Goal: Information Seeking & Learning: Learn about a topic

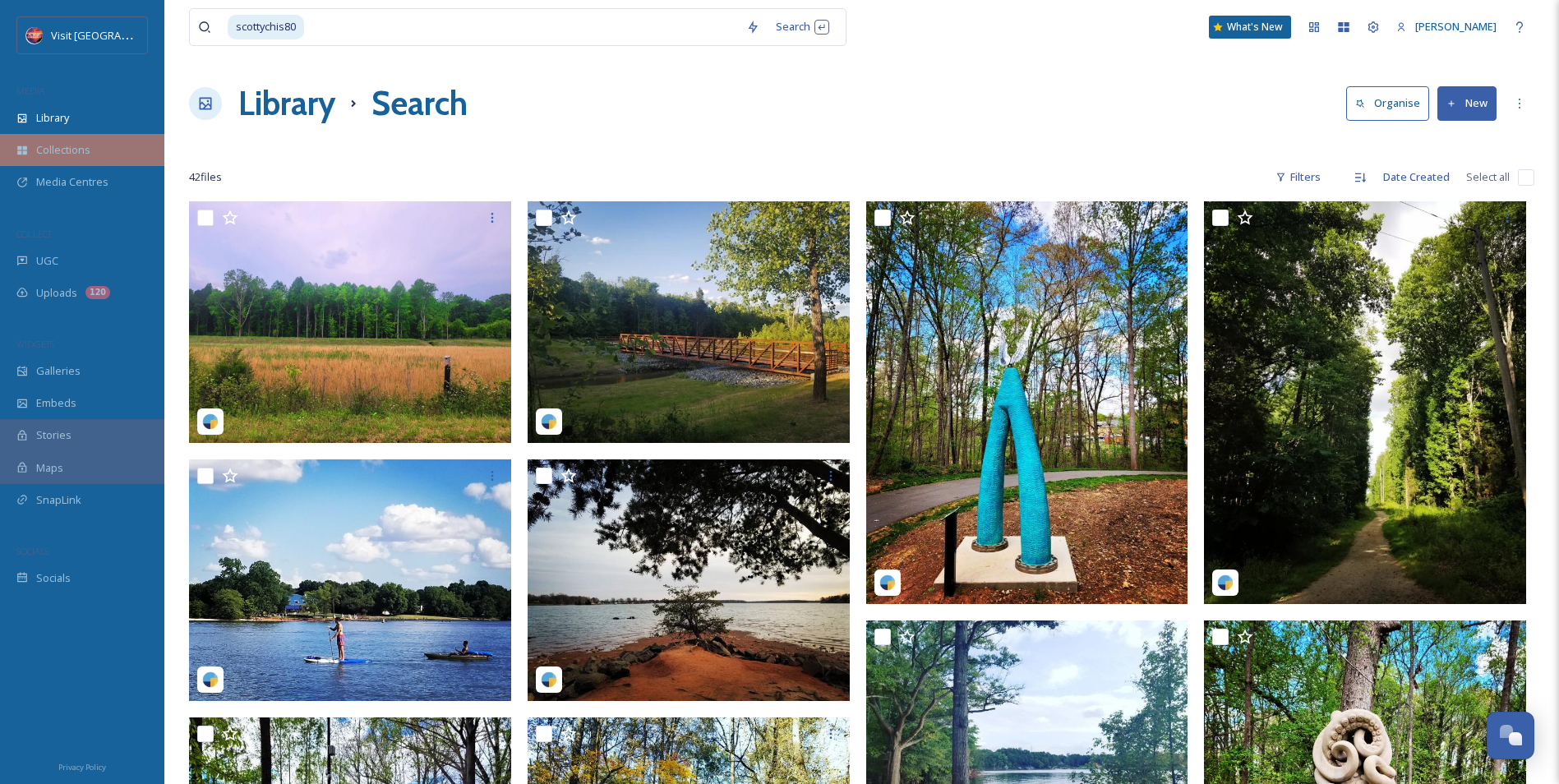
scroll to position [121, 0]
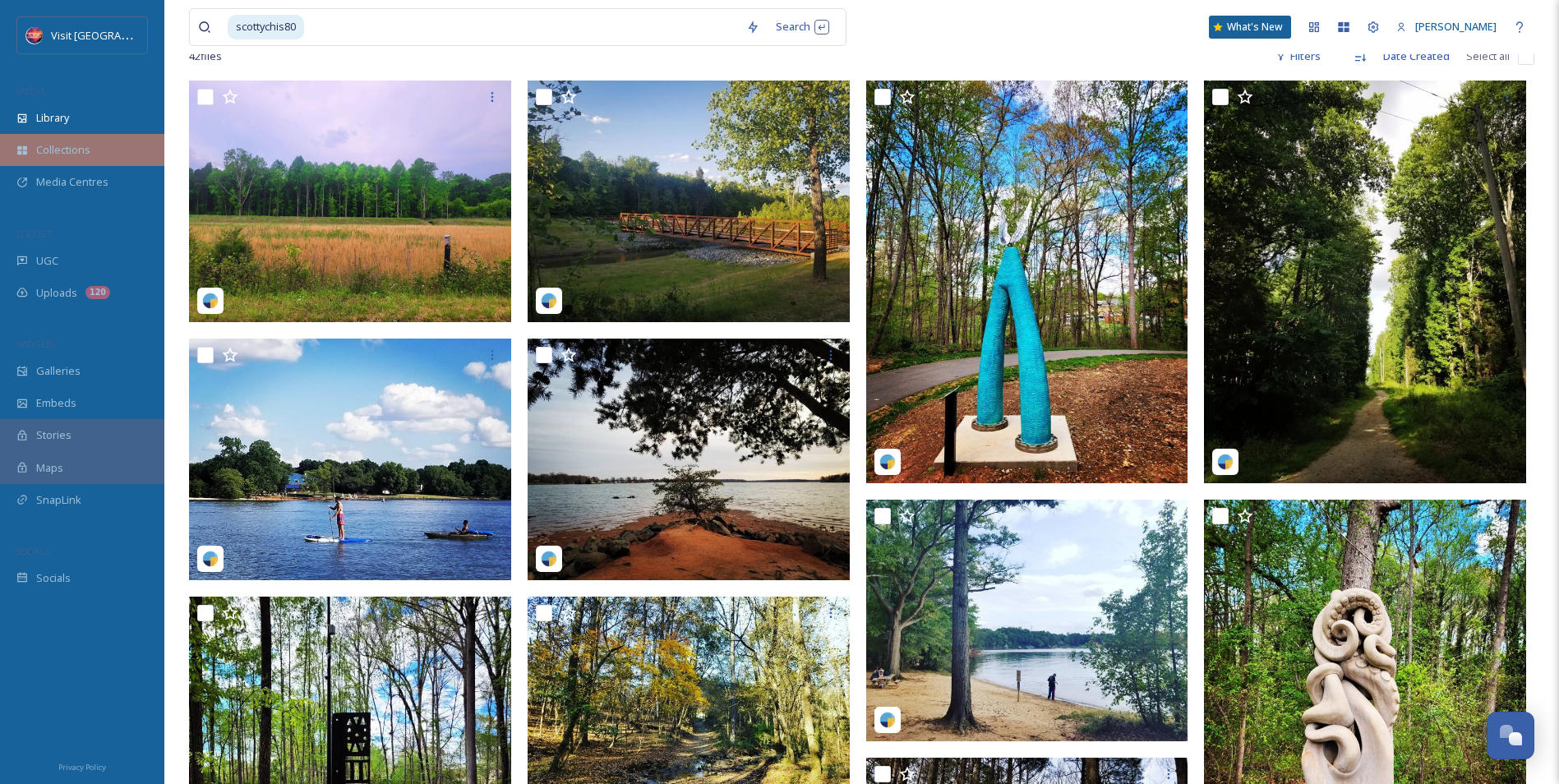
click at [68, 155] on span "Collections" at bounding box center [63, 150] width 54 height 15
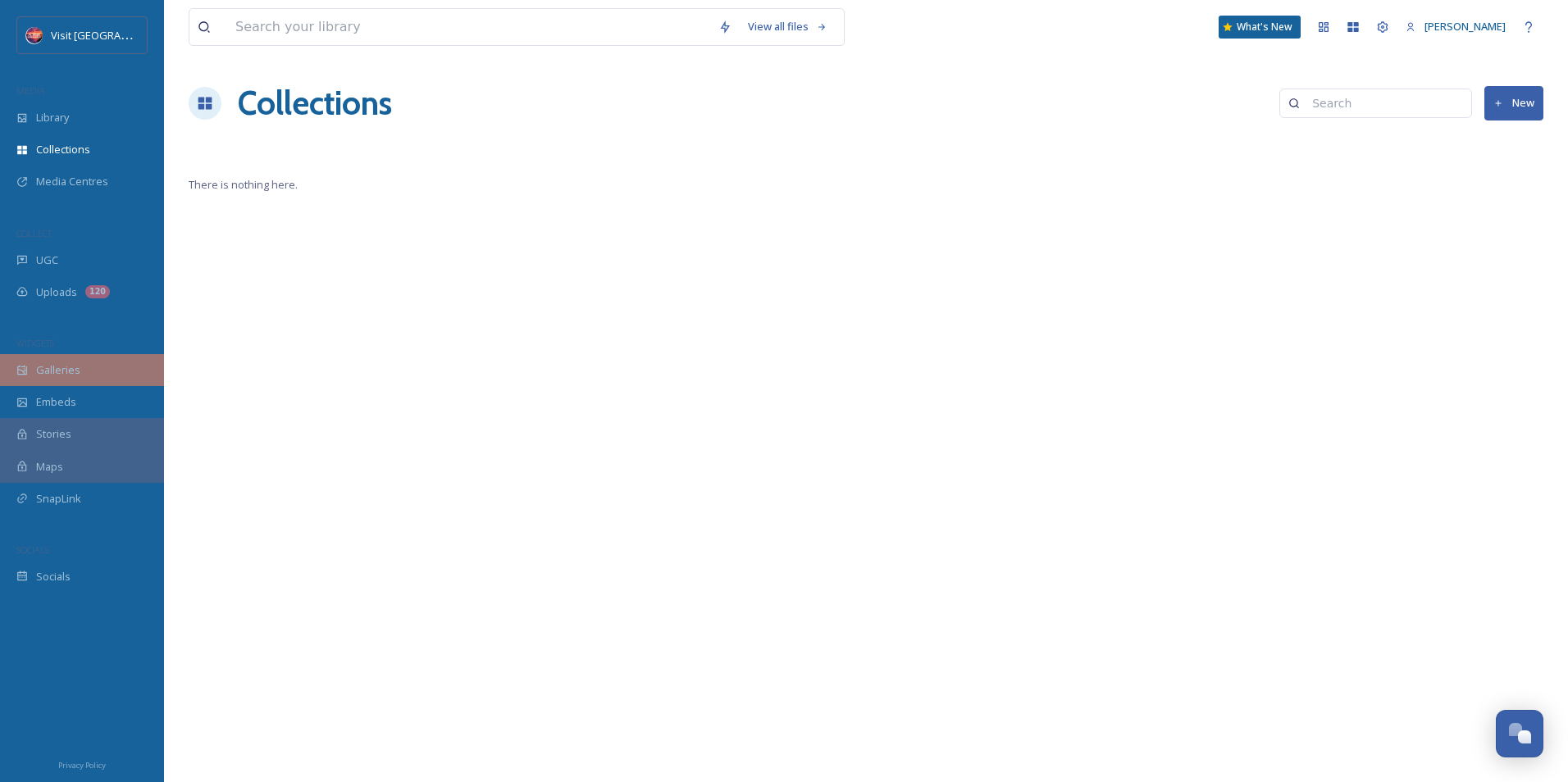
click at [79, 370] on div "Galleries" at bounding box center [82, 370] width 164 height 32
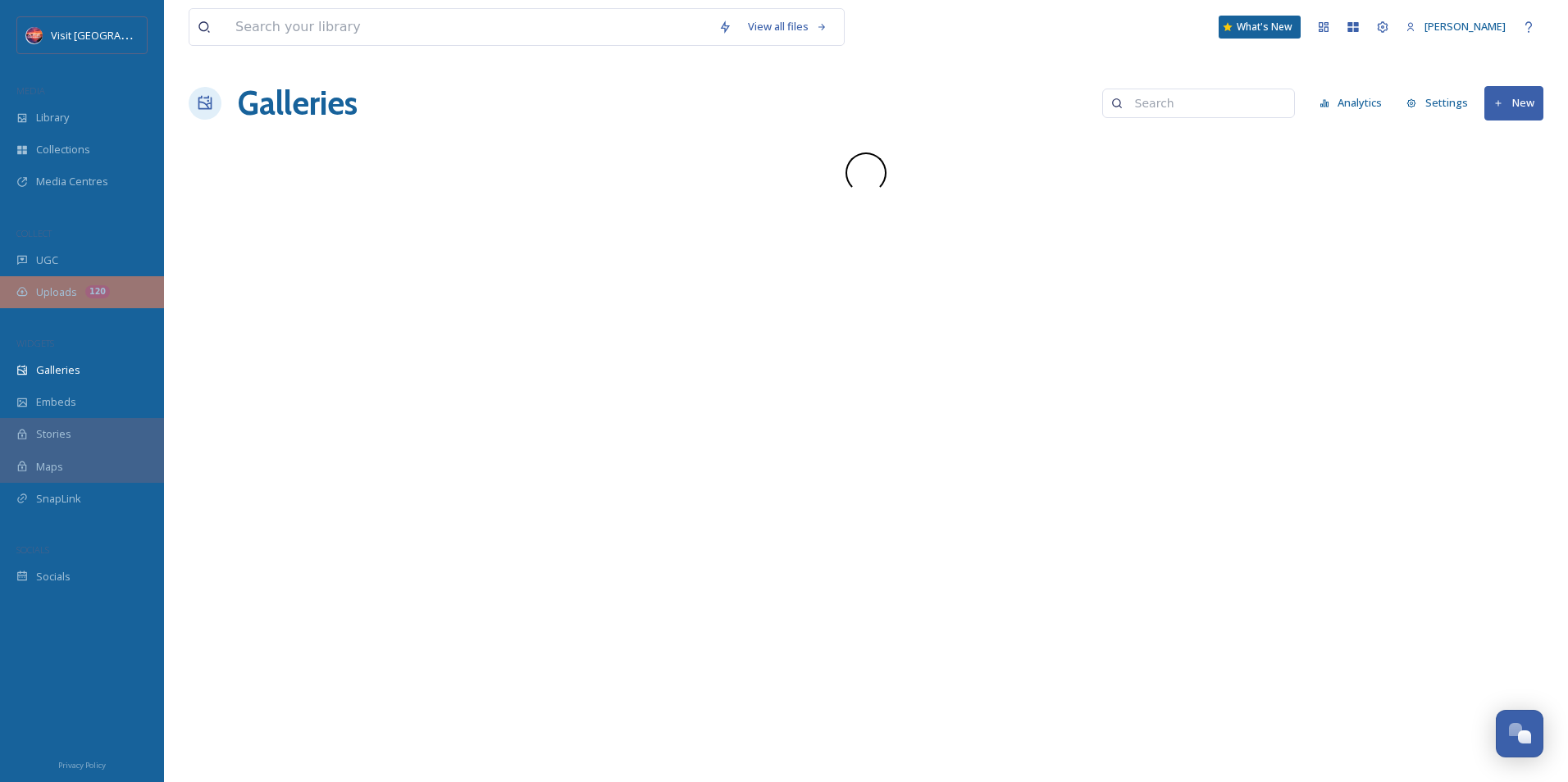
click at [75, 287] on span "Uploads" at bounding box center [57, 291] width 41 height 15
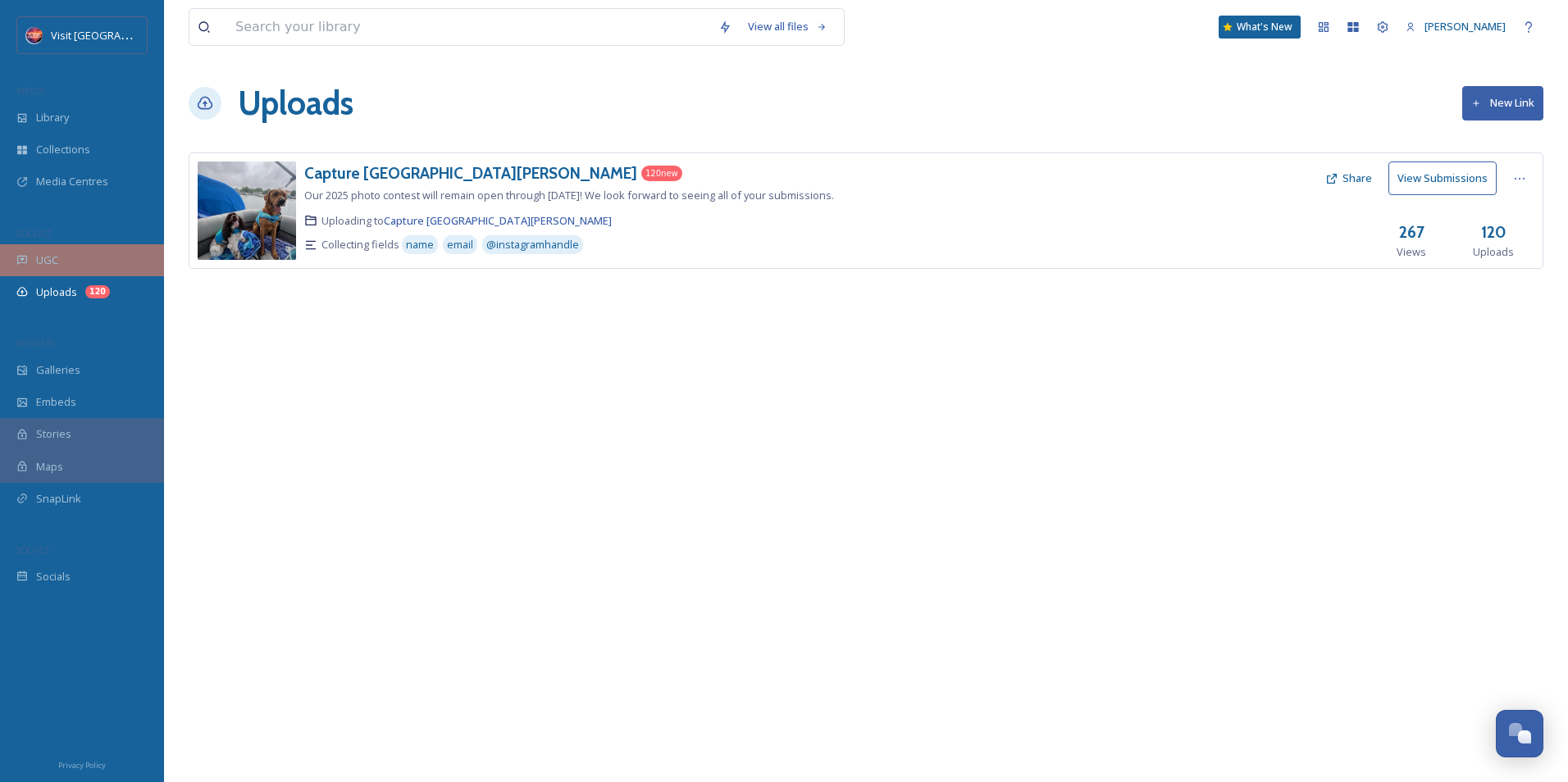
click at [74, 263] on div "UGC" at bounding box center [82, 261] width 164 height 32
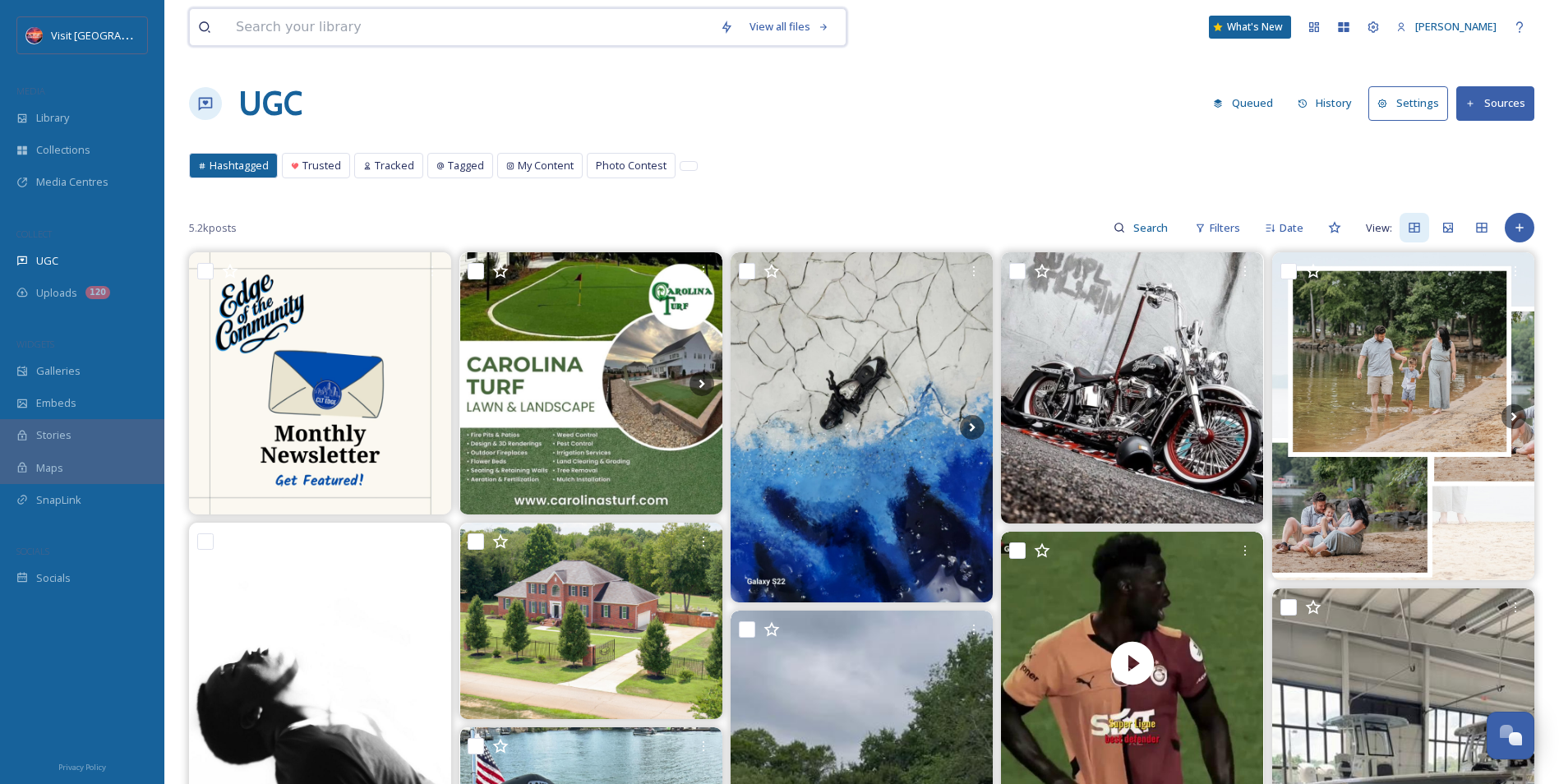
click at [412, 32] on input at bounding box center [470, 27] width 484 height 36
type input "@jenvesp"
click at [252, 32] on span "@jenvesp" at bounding box center [260, 26] width 66 height 23
click at [325, 171] on span "Trusted" at bounding box center [322, 165] width 39 height 15
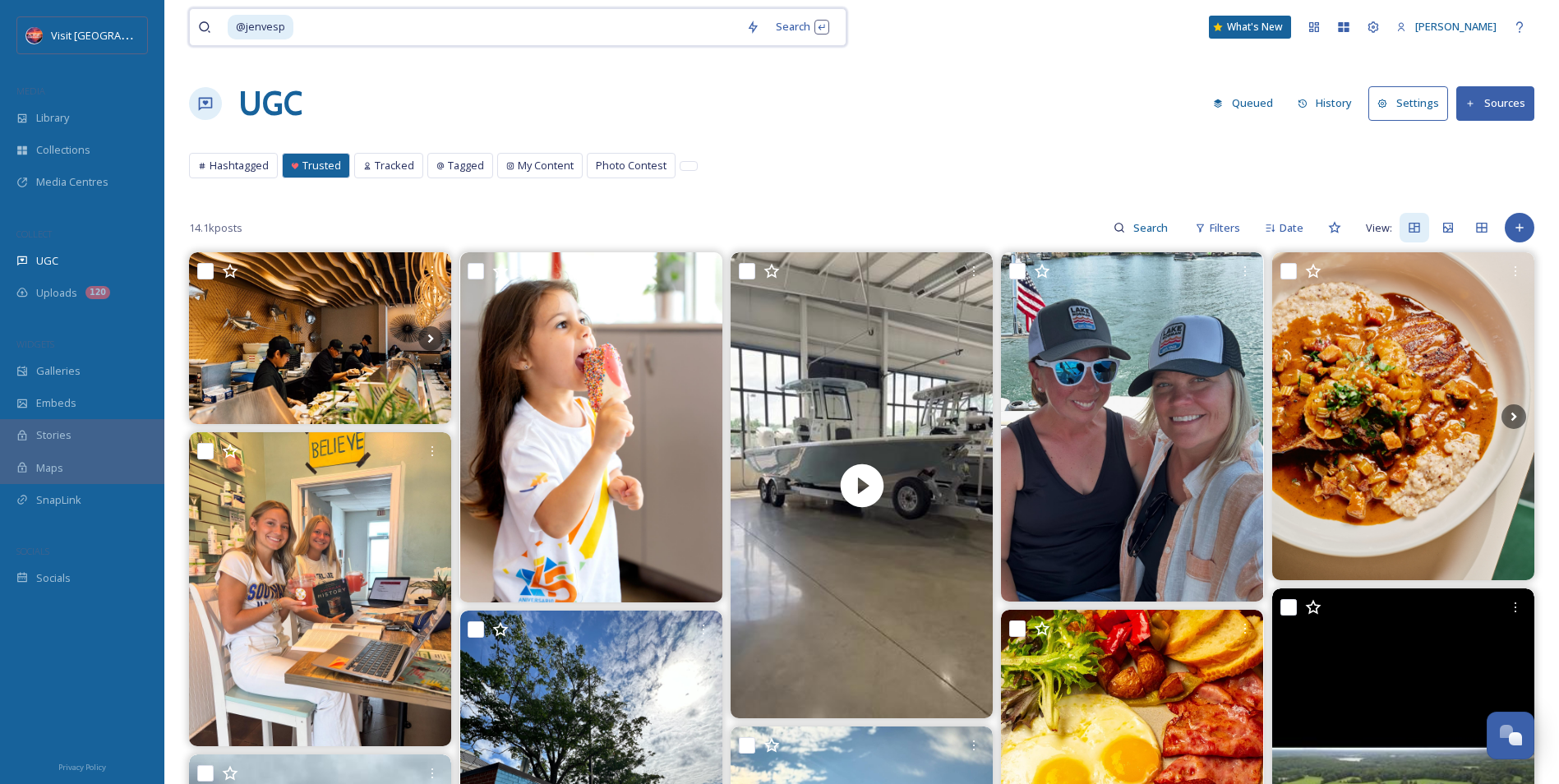
click at [332, 34] on input at bounding box center [516, 27] width 443 height 36
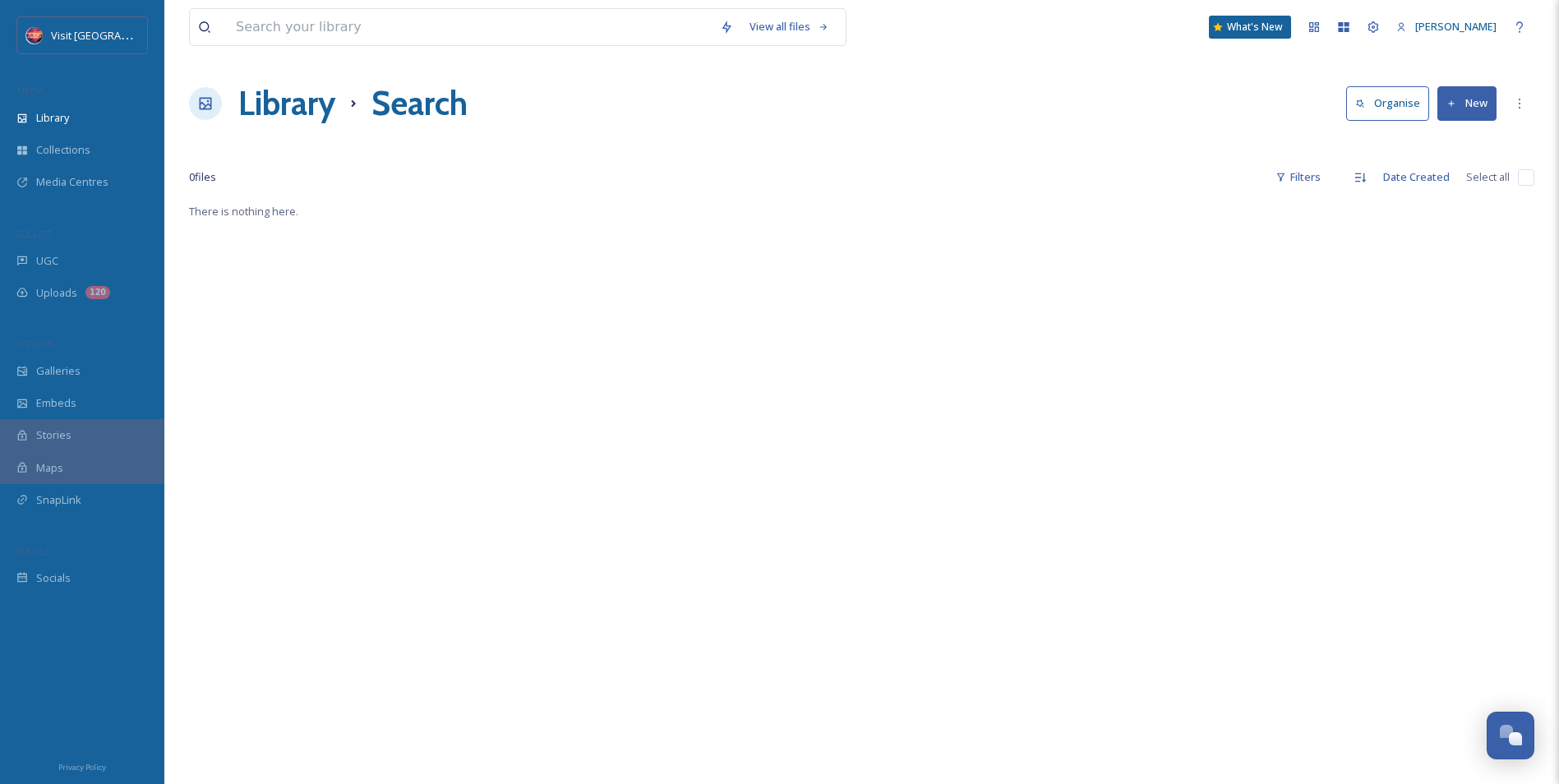
click at [33, 13] on div "Visit Lake [PERSON_NAME] MEDIA Library Collections Media Centres COLLECT UGC Up…" at bounding box center [82, 392] width 164 height 784
click at [80, 264] on div "UGC" at bounding box center [82, 261] width 164 height 32
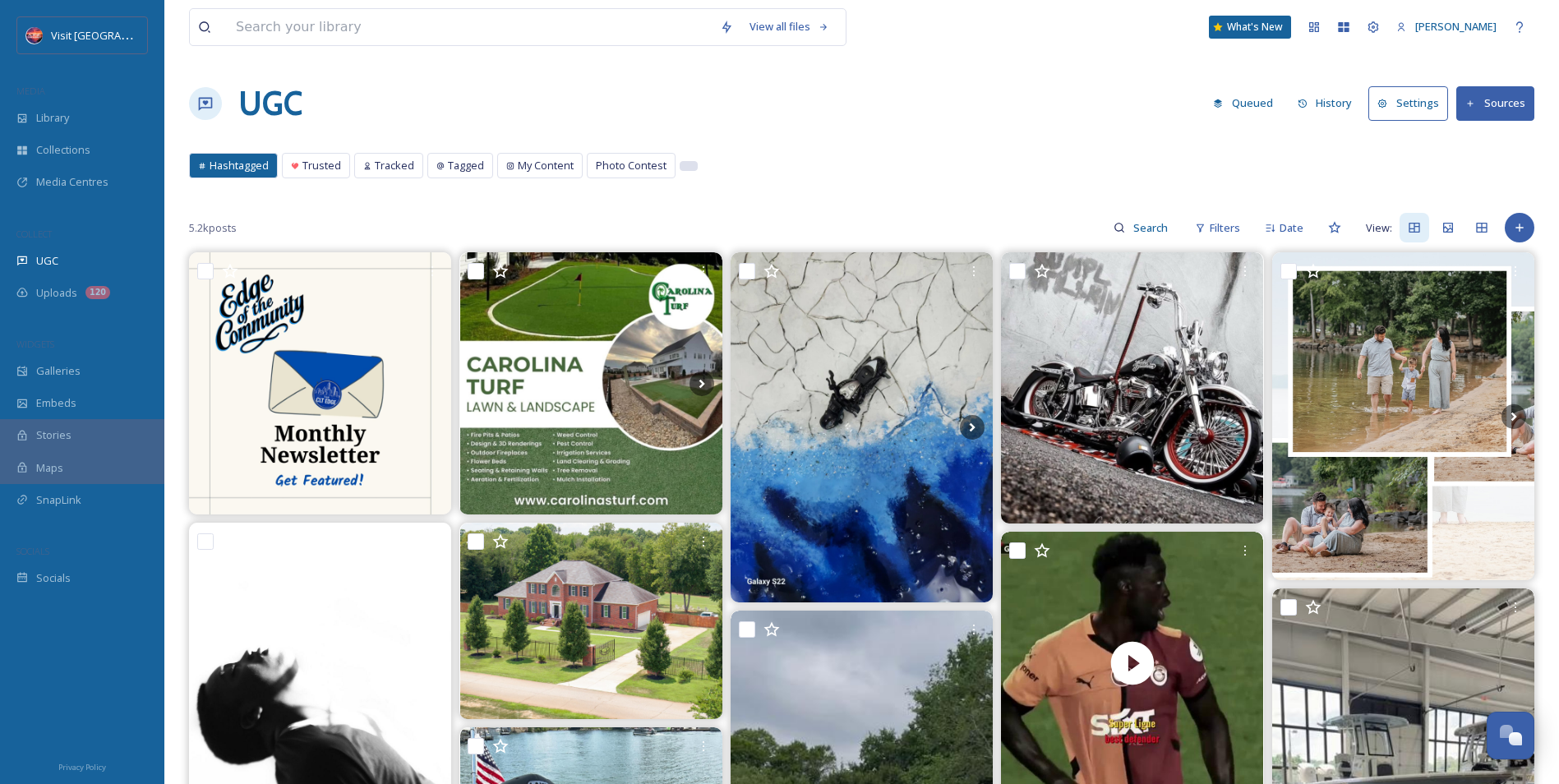
click at [680, 168] on div at bounding box center [688, 166] width 16 height 8
click at [647, 169] on span "Photo Contest" at bounding box center [631, 165] width 70 height 15
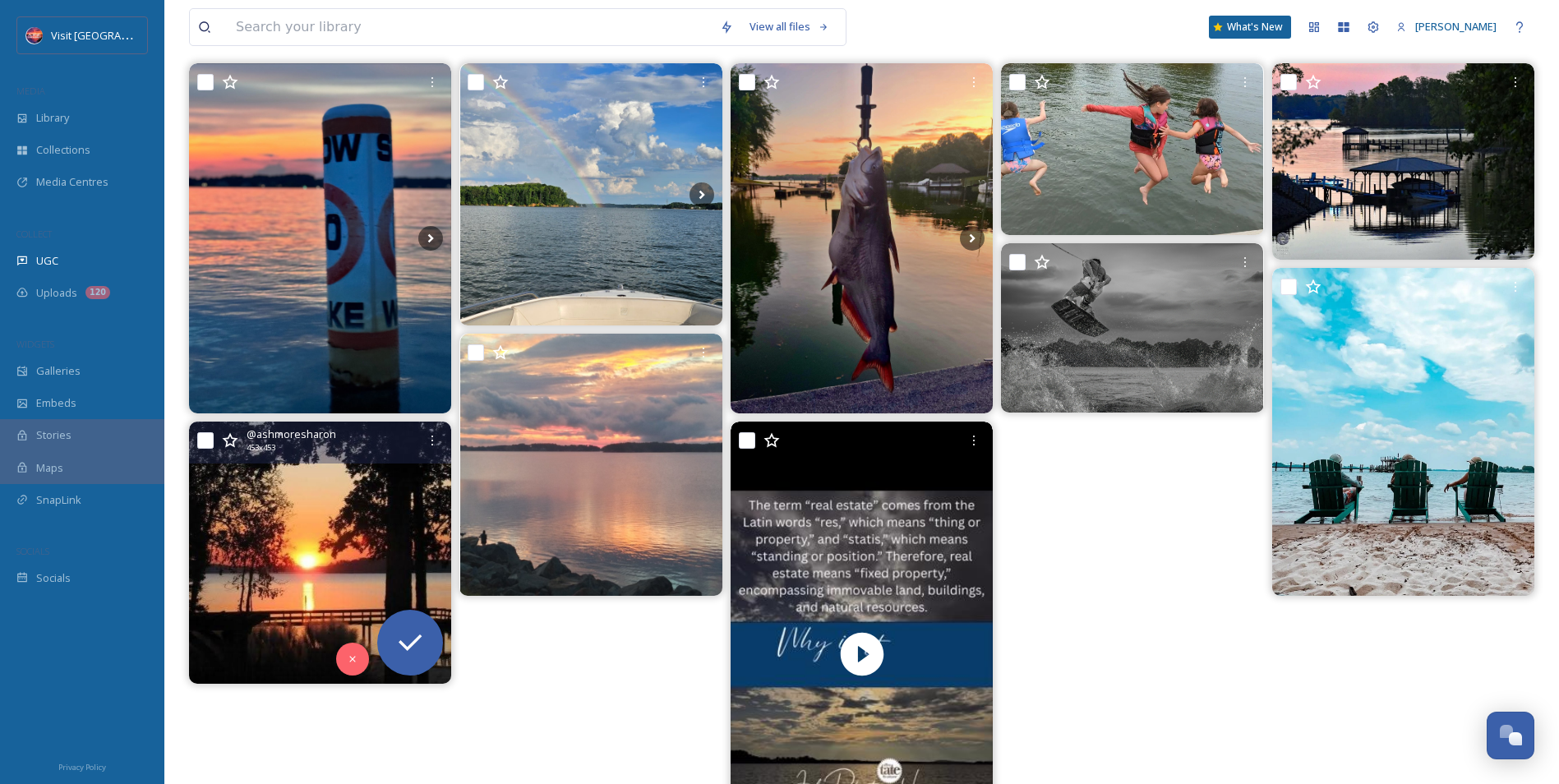
scroll to position [313, 0]
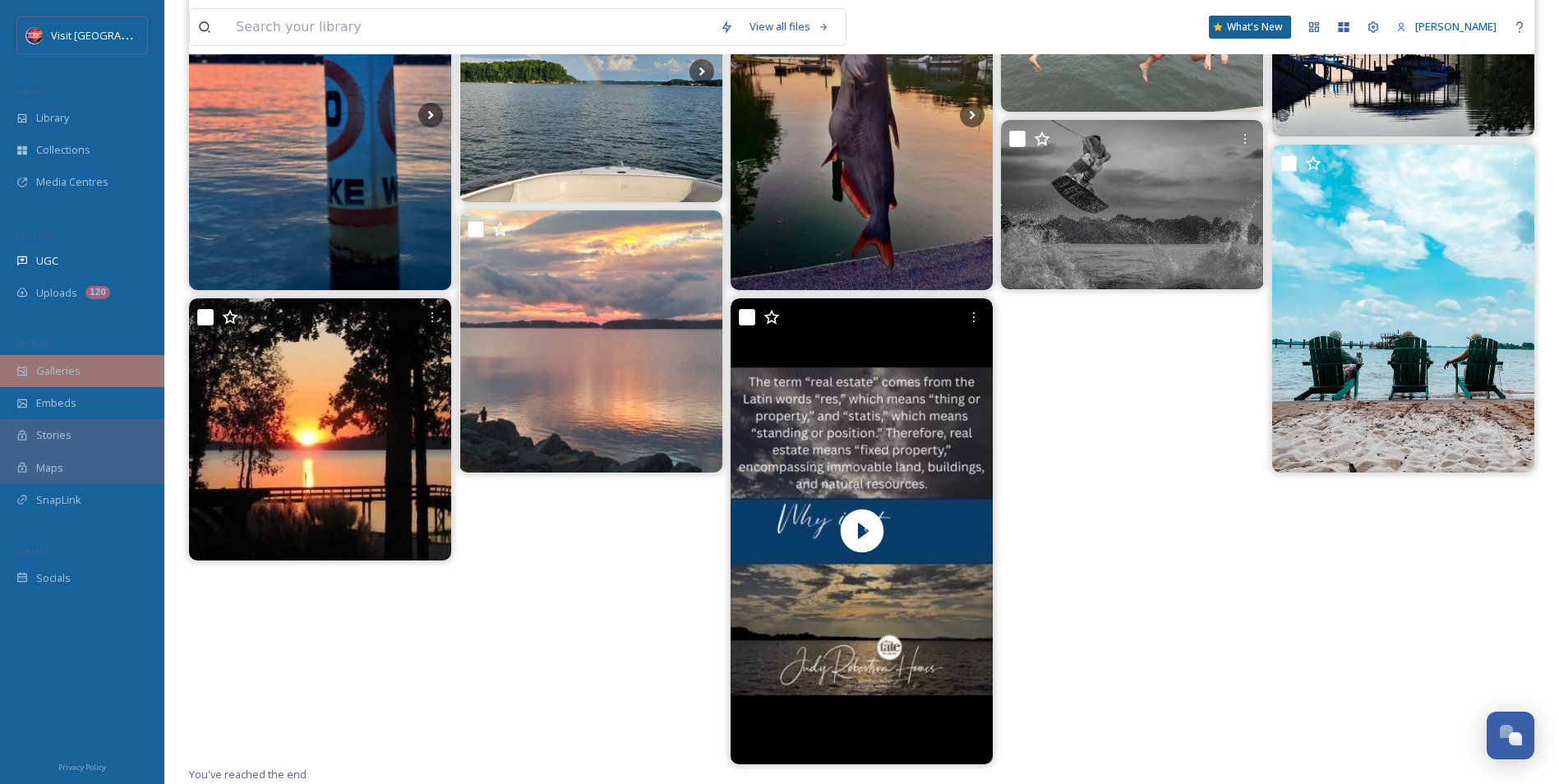
click at [77, 369] on span "Galleries" at bounding box center [58, 370] width 44 height 15
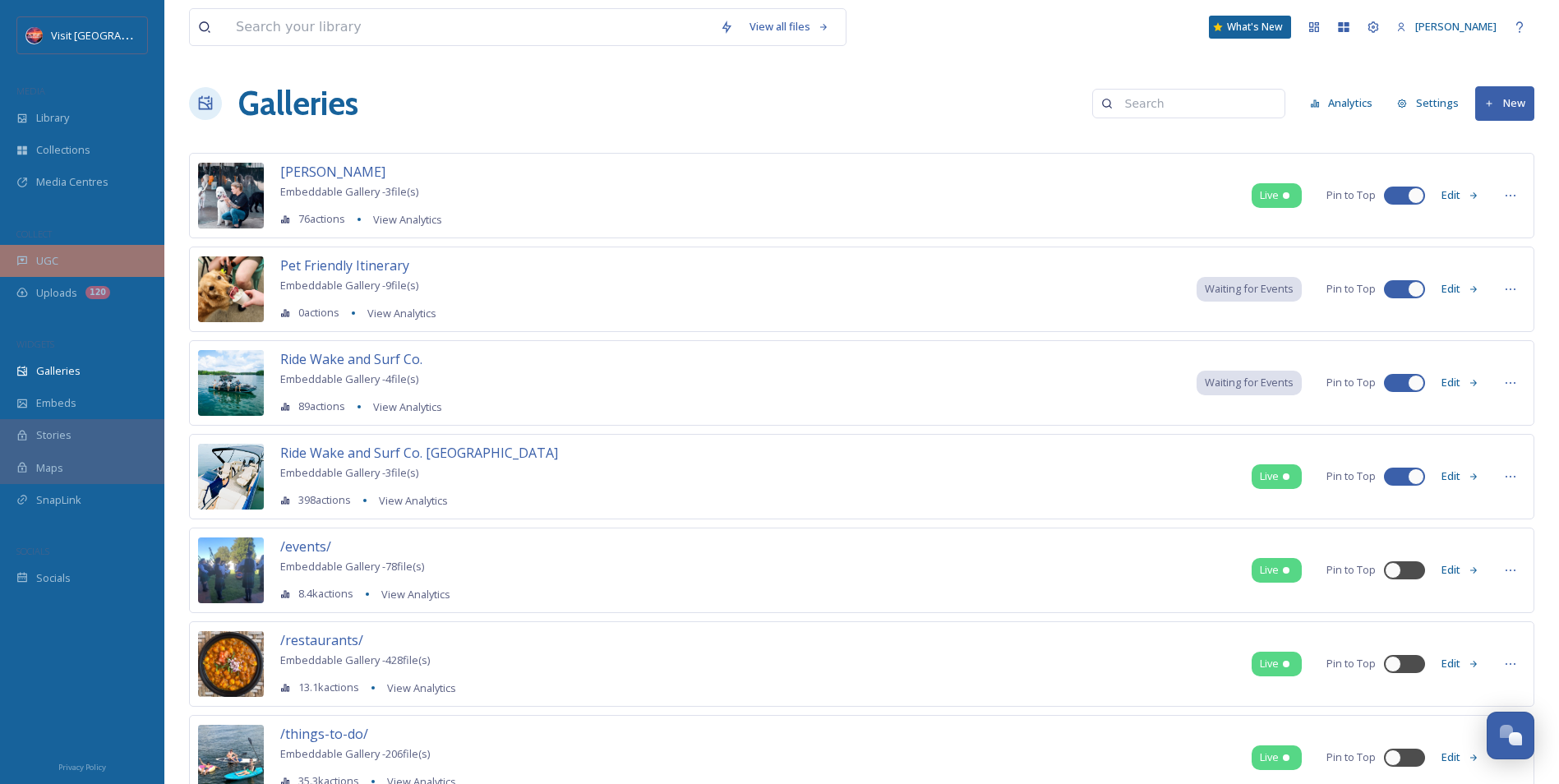
click at [44, 268] on div "UGC" at bounding box center [82, 261] width 164 height 32
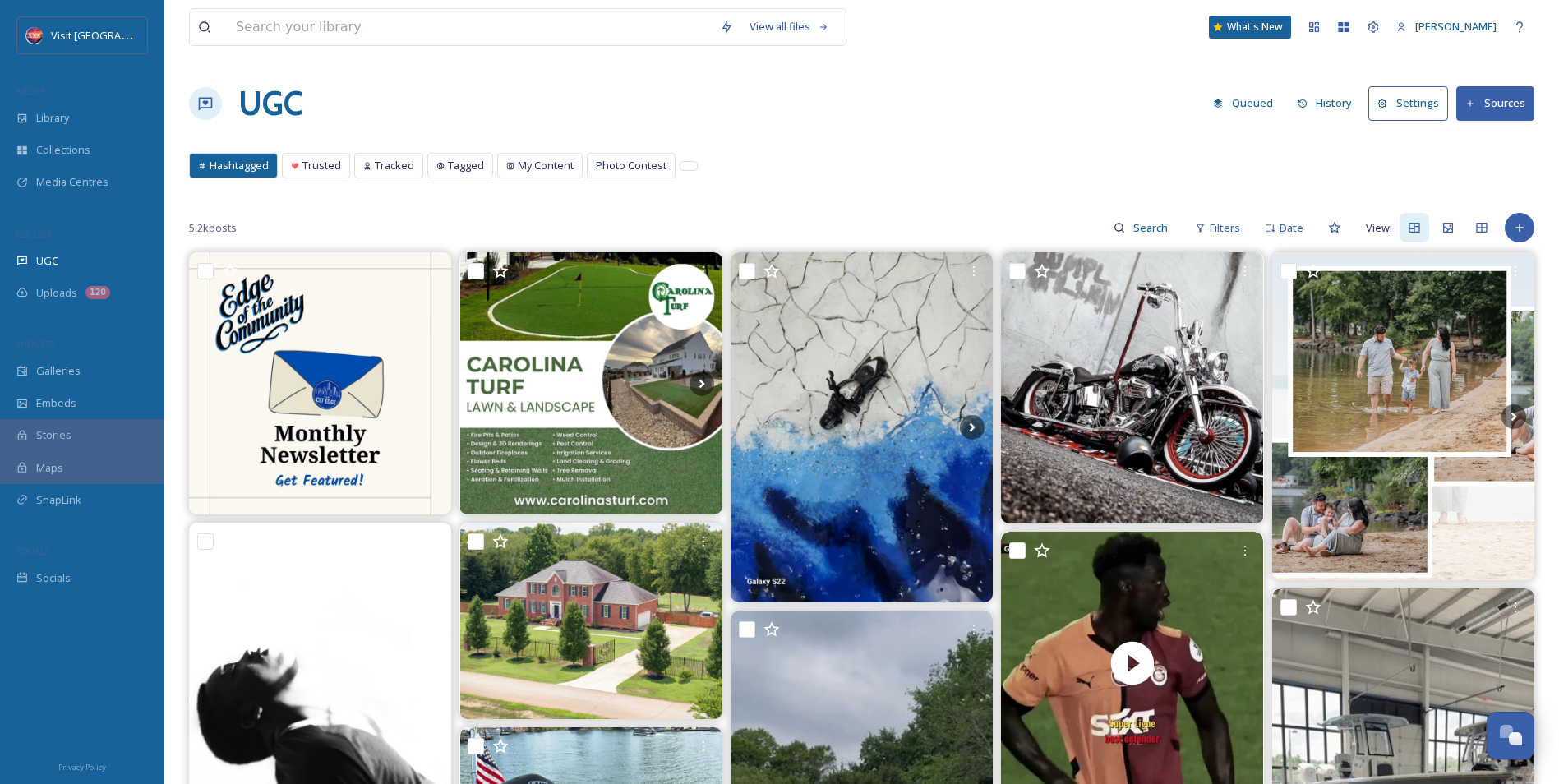
click at [367, 160] on div "Tracked" at bounding box center [388, 166] width 68 height 23
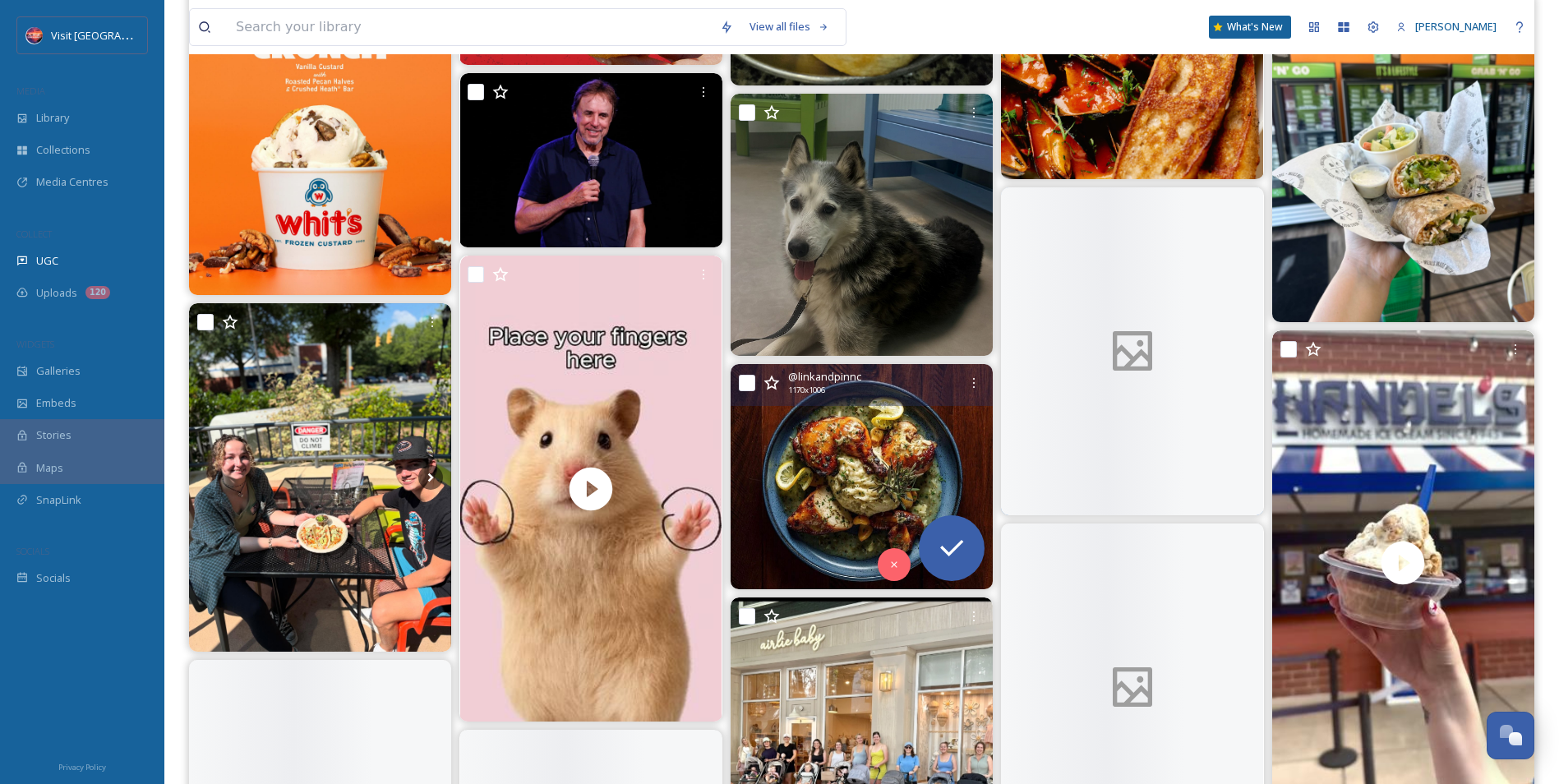
scroll to position [5119, 0]
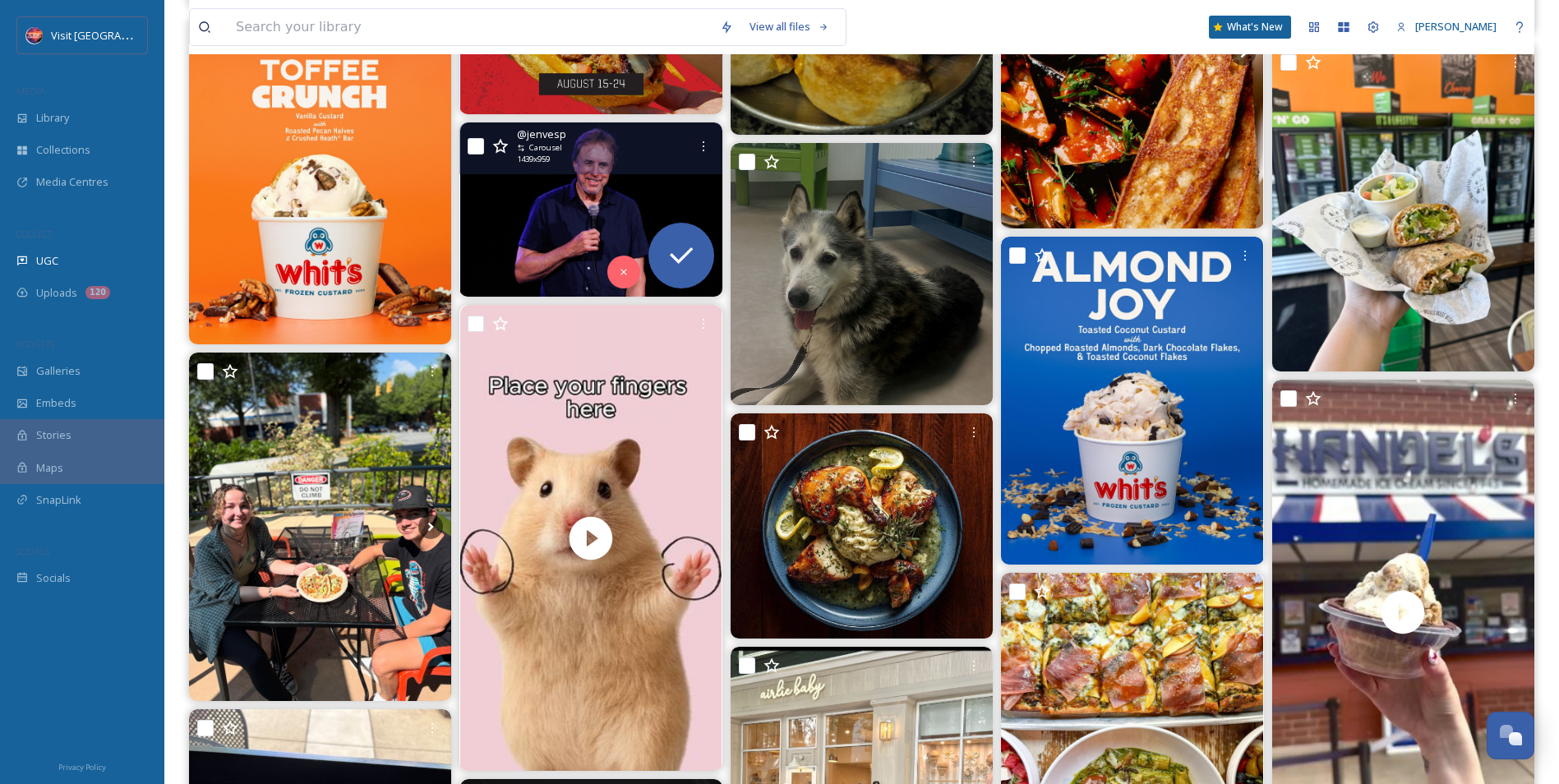
click at [580, 174] on img at bounding box center [591, 210] width 262 height 175
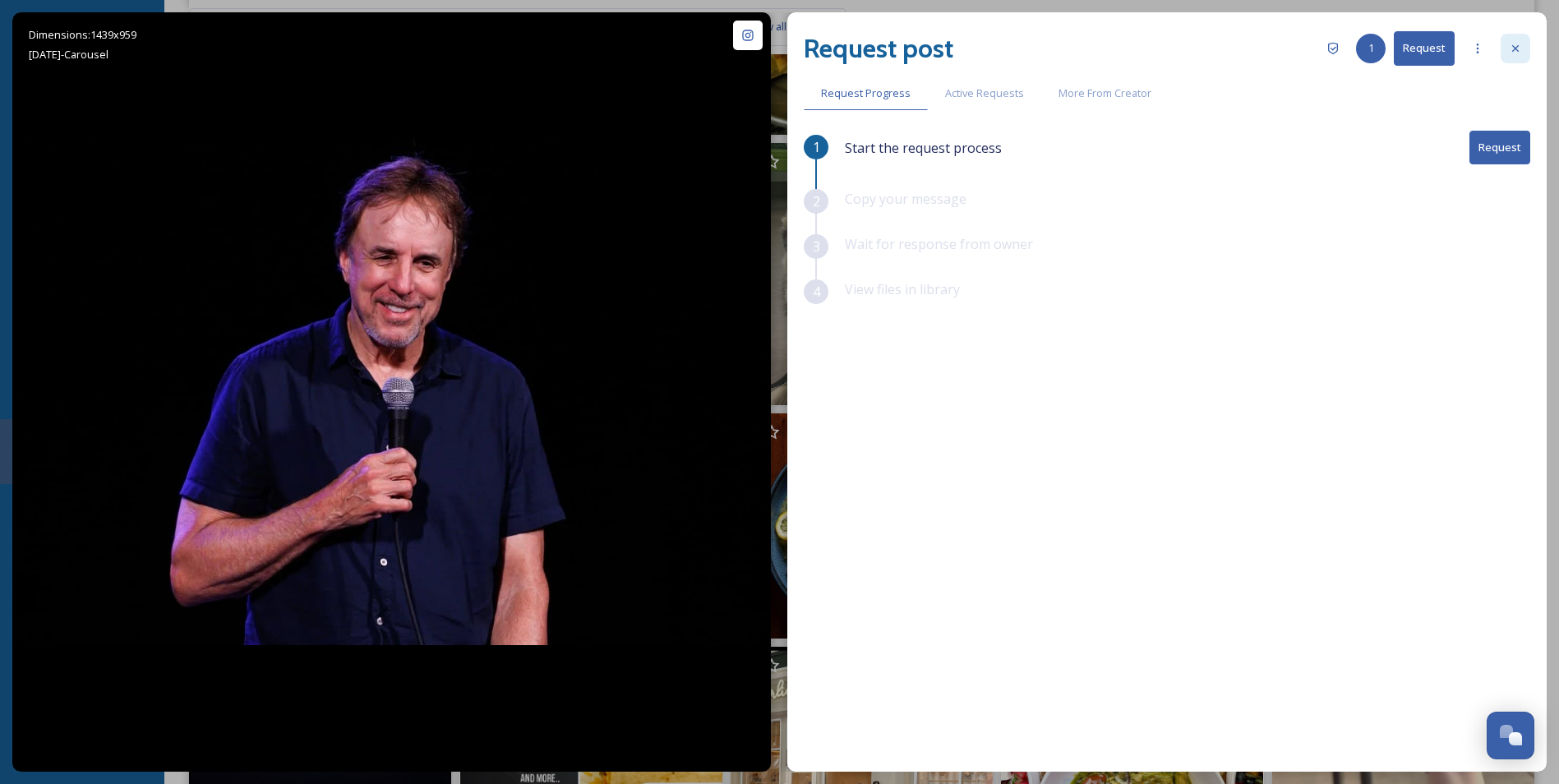
click at [1517, 50] on icon at bounding box center [1515, 48] width 6 height 6
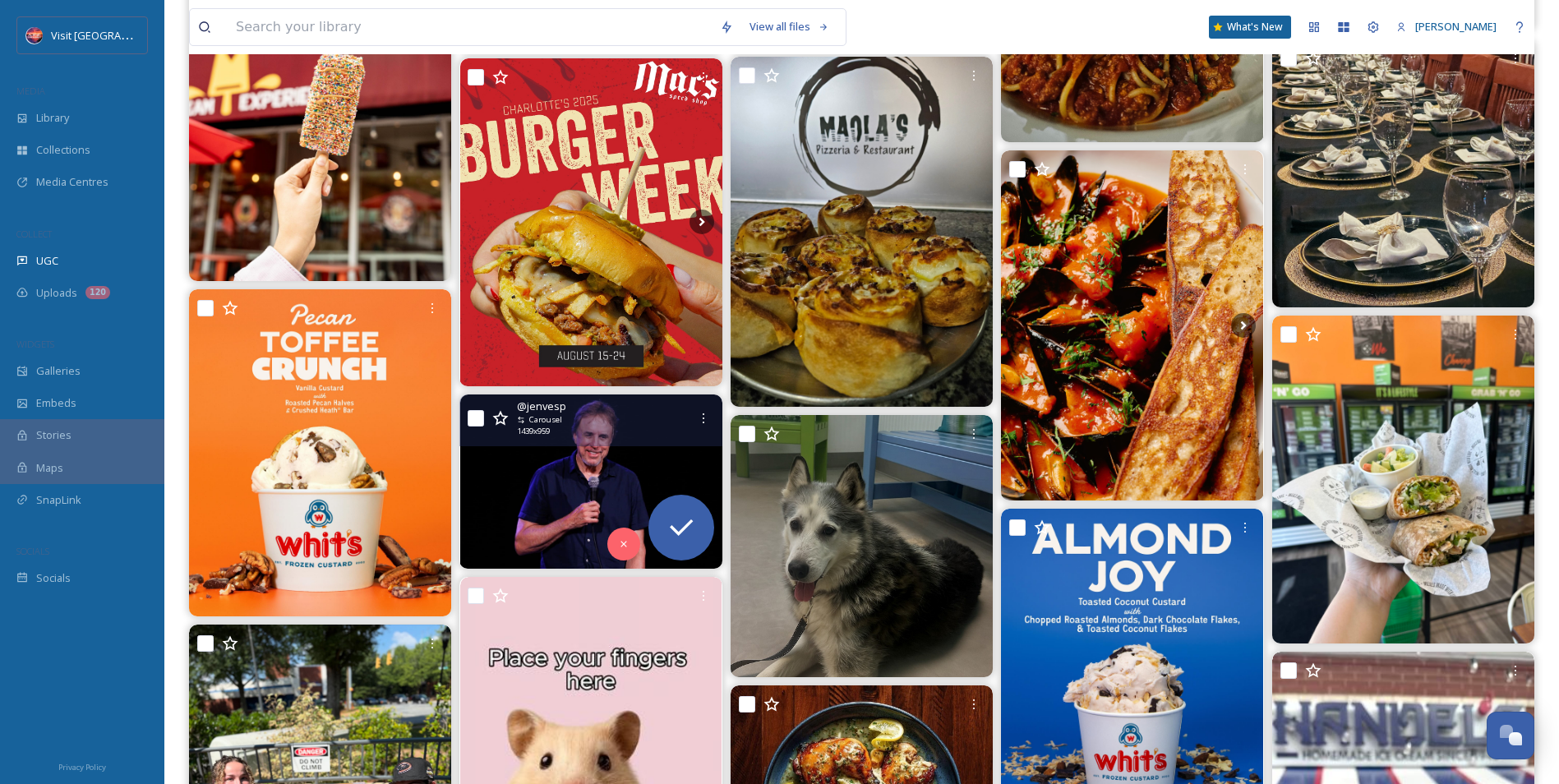
scroll to position [4708, 0]
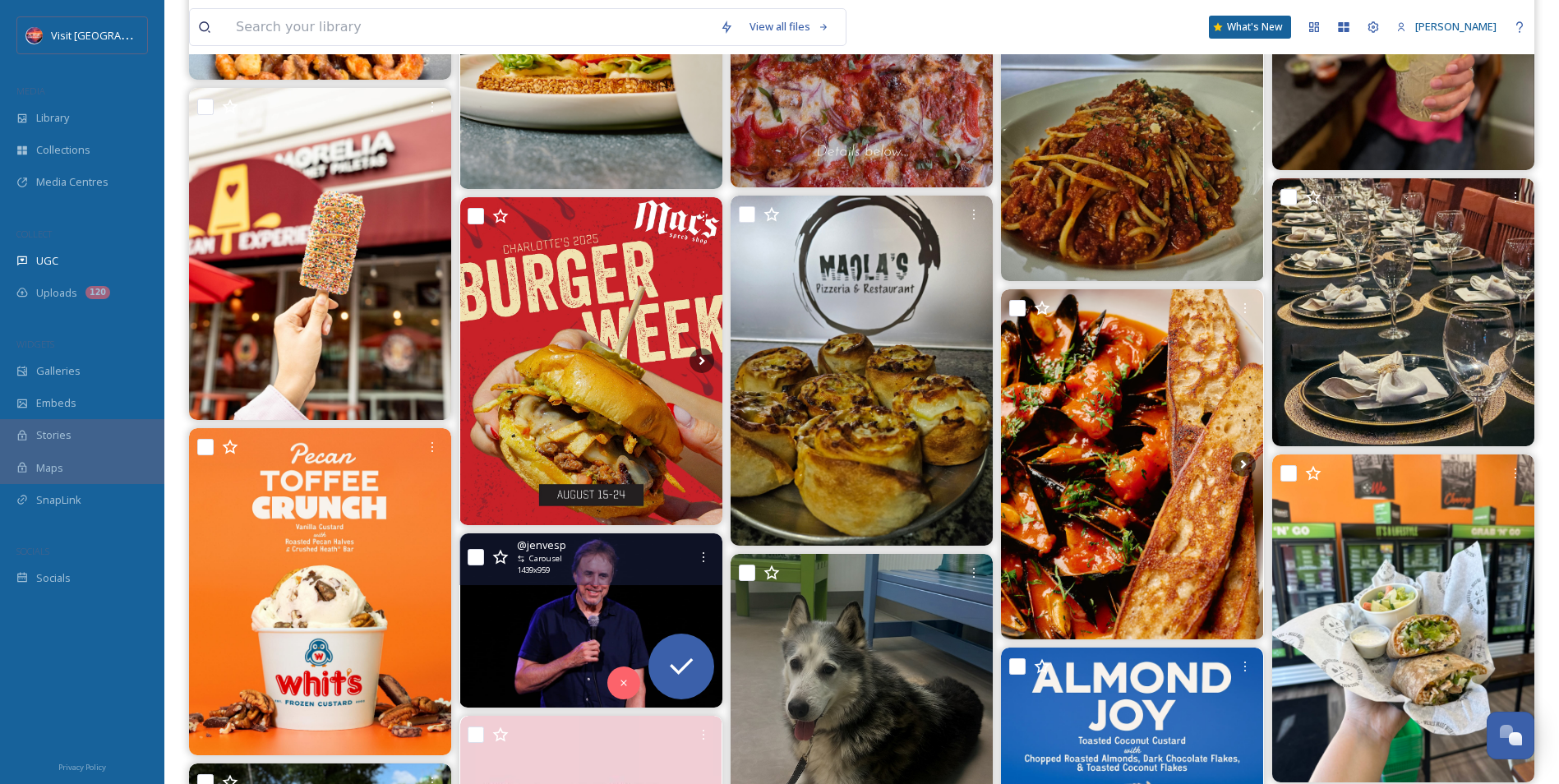
click at [637, 553] on div "Carousel" at bounding box center [603, 559] width 171 height 12
click at [555, 543] on span "@ jenvesp" at bounding box center [542, 544] width 50 height 15
click at [486, 632] on icon at bounding box center [479, 620] width 24 height 24
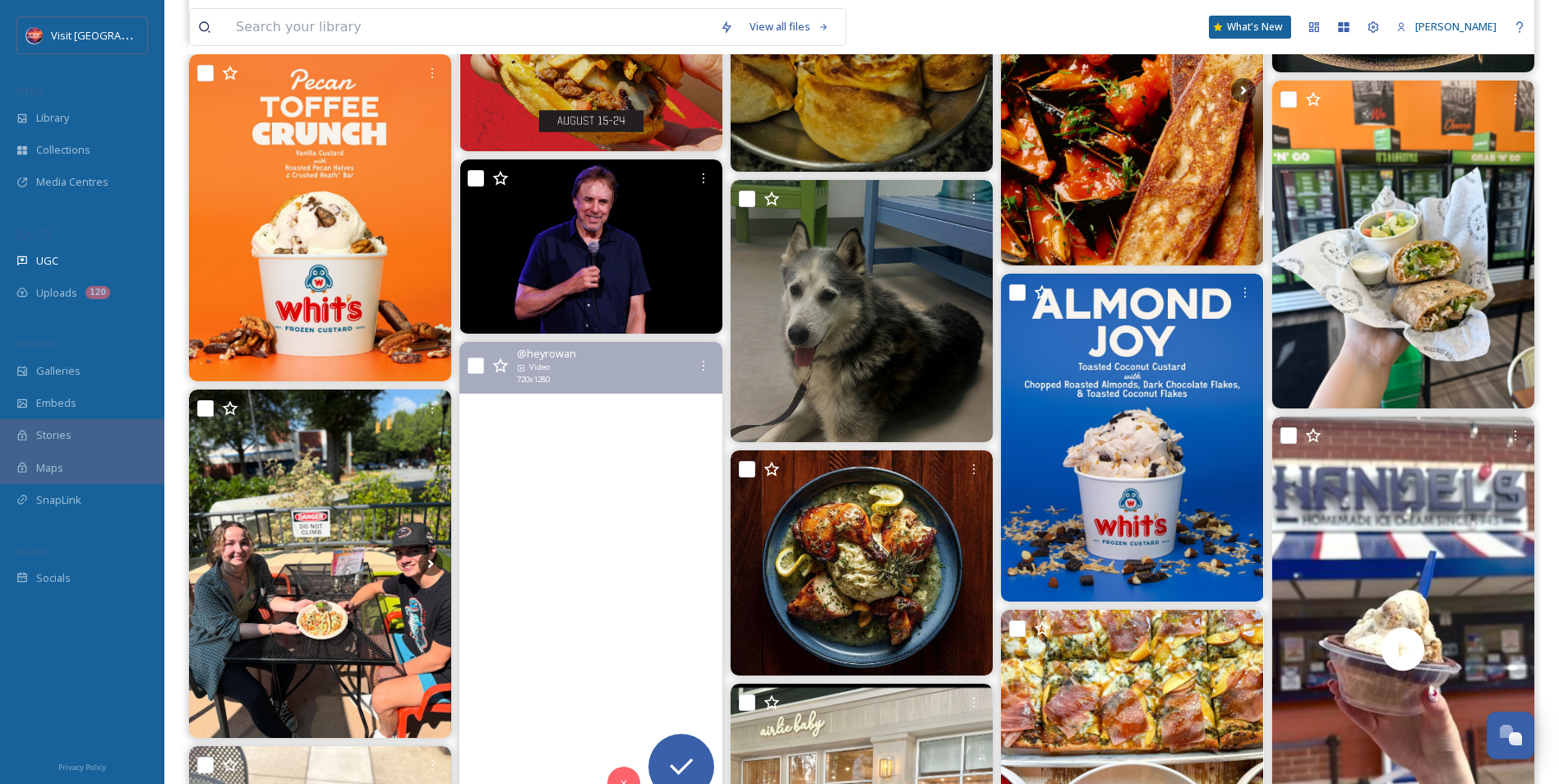
scroll to position [4954, 0]
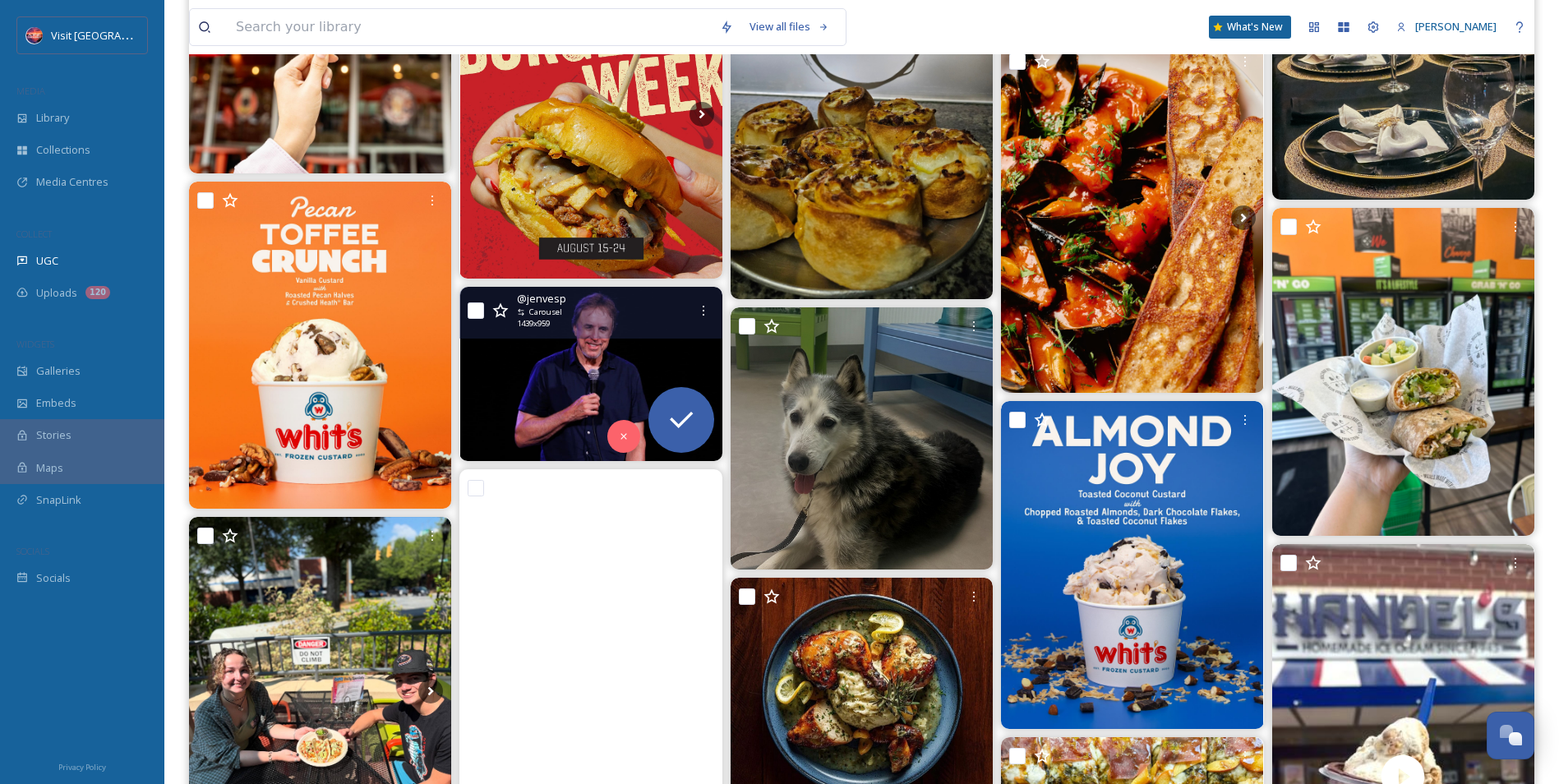
click at [602, 360] on img at bounding box center [591, 374] width 262 height 175
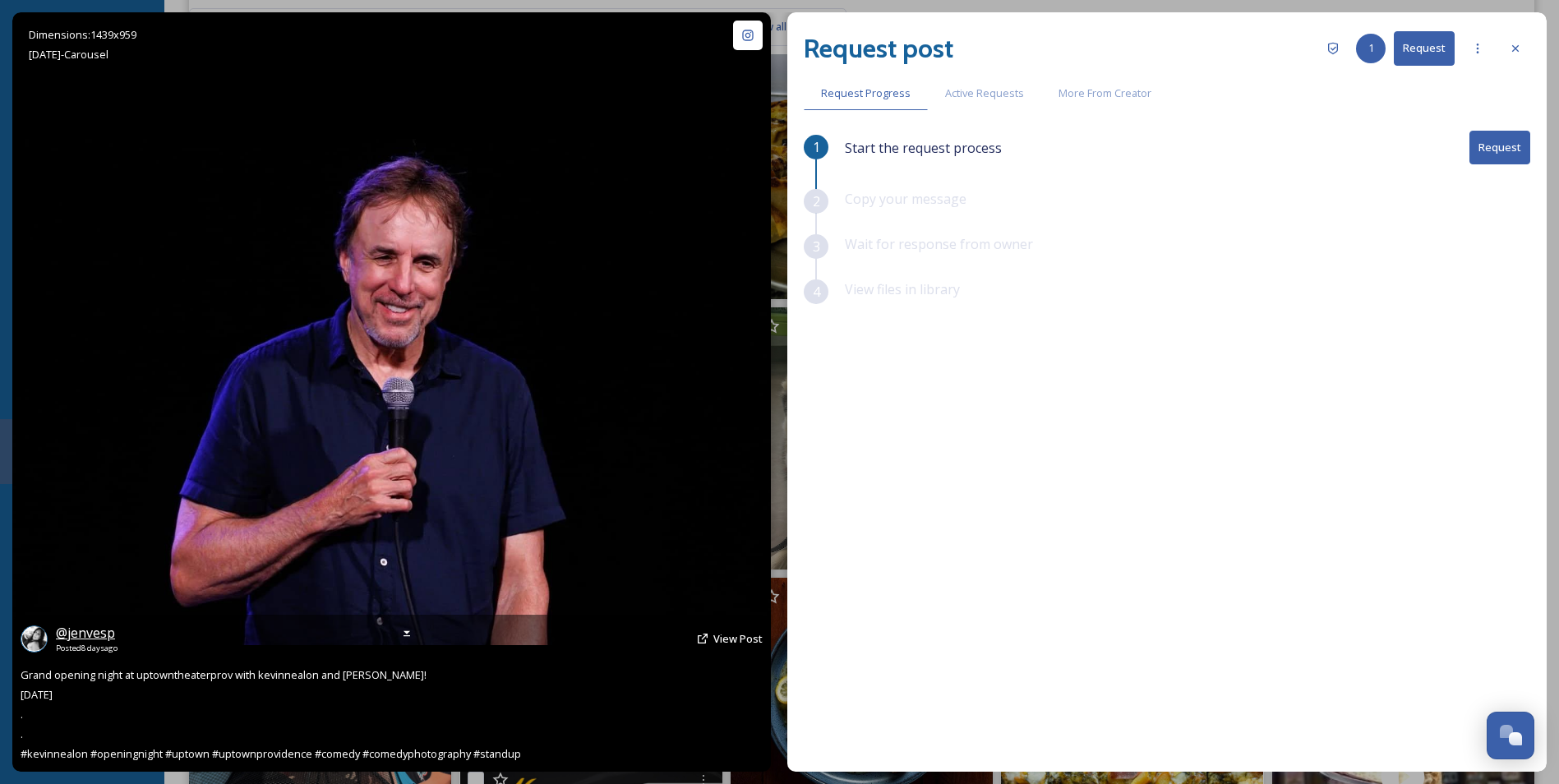
click at [98, 630] on span "@ jenvesp" at bounding box center [86, 633] width 59 height 18
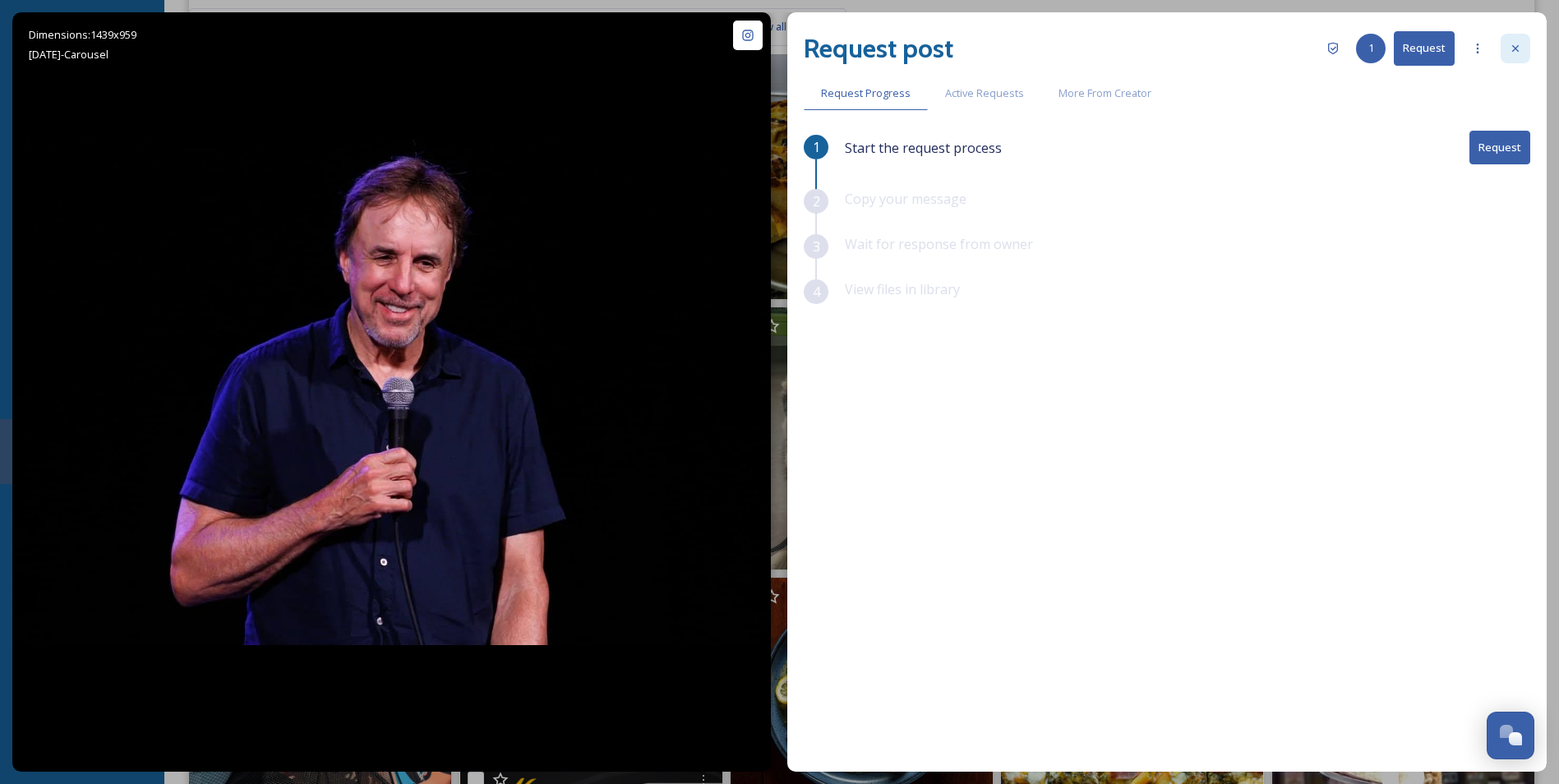
click at [1523, 44] on div at bounding box center [1515, 48] width 30 height 30
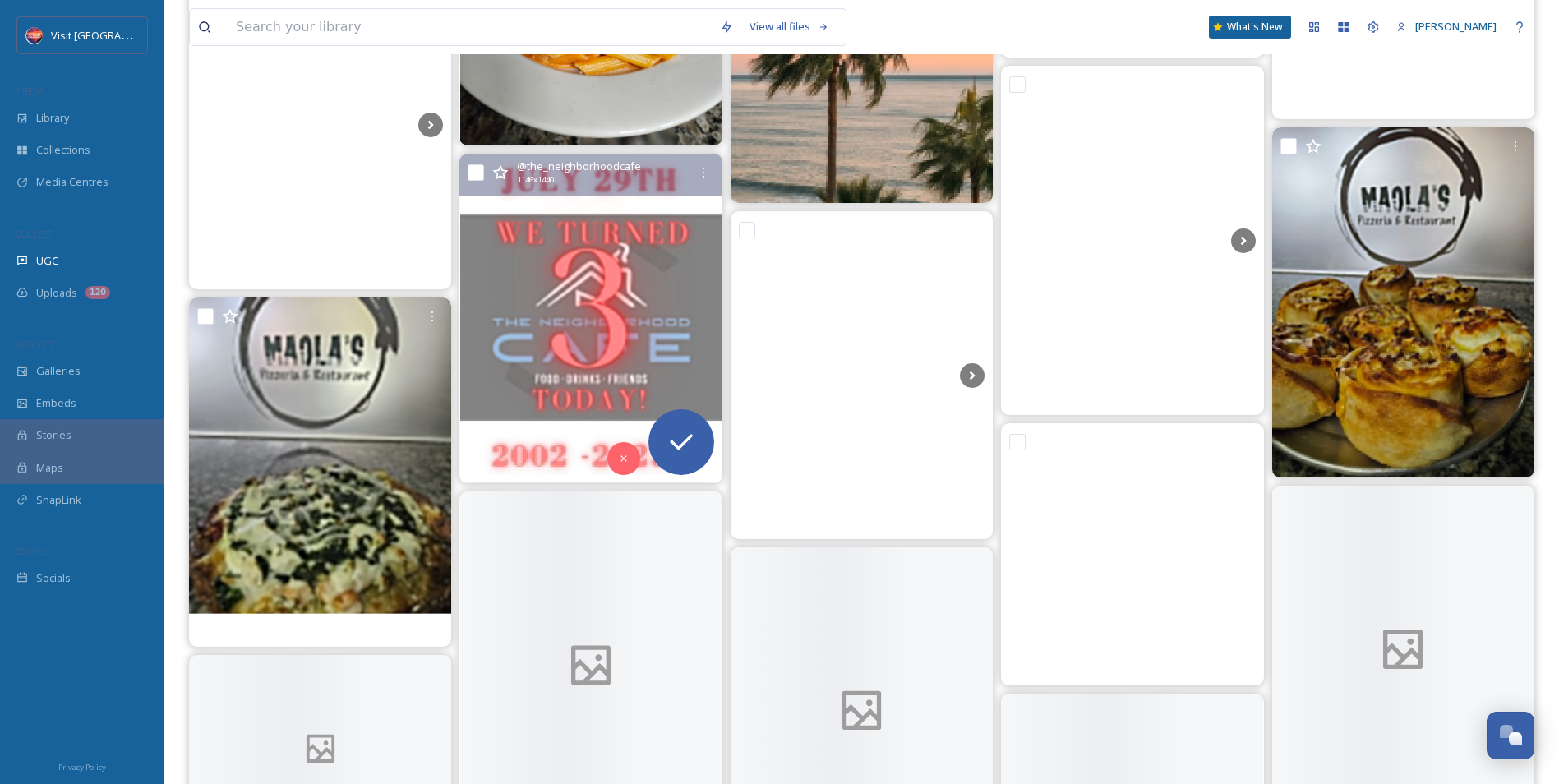
scroll to position [18596, 0]
